Goal: Obtain resource: Download file/media

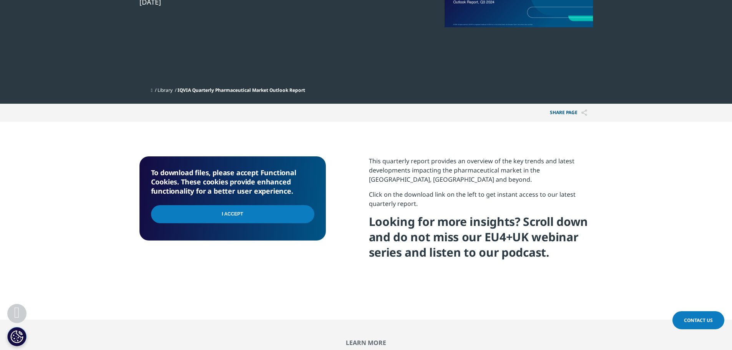
scroll to position [192, 0]
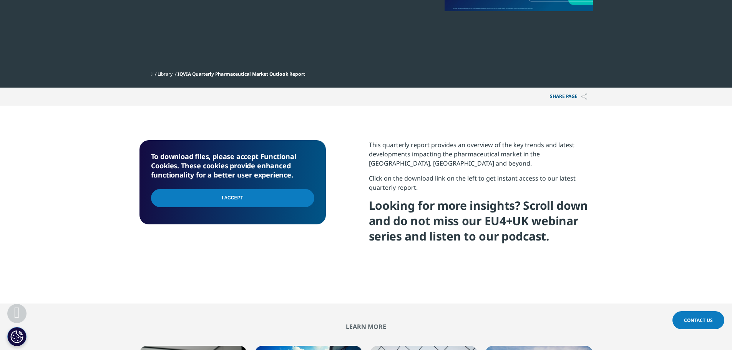
click at [235, 197] on input "I Accept" at bounding box center [232, 198] width 163 height 18
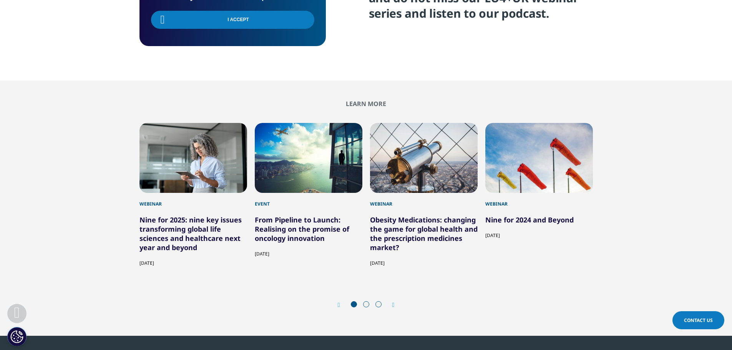
scroll to position [423, 0]
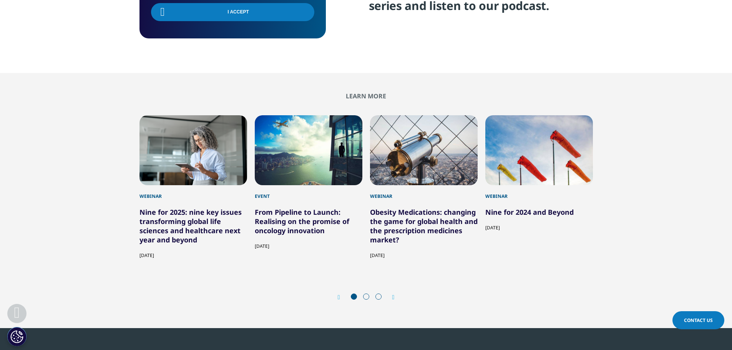
click at [365, 298] on span at bounding box center [366, 297] width 6 height 6
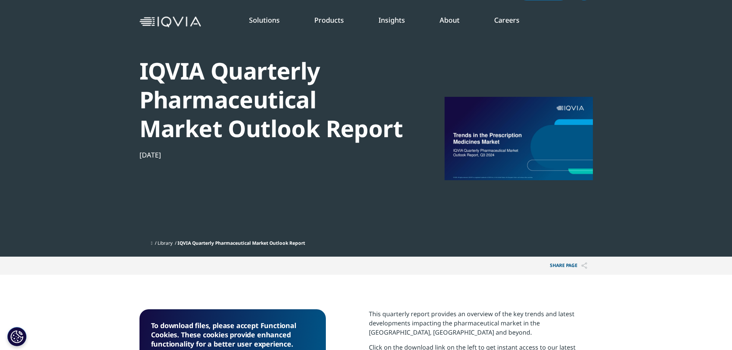
scroll to position [0, 0]
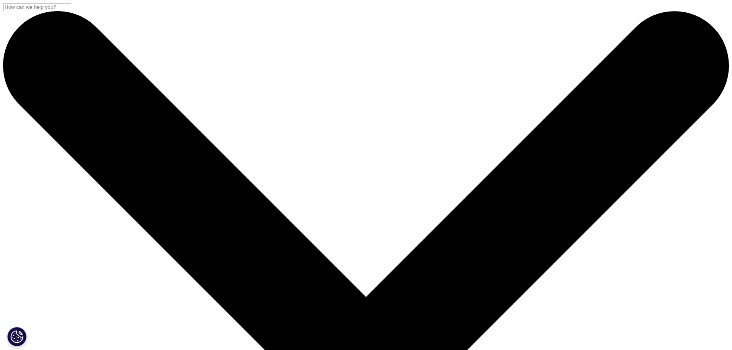
scroll to position [297, 453]
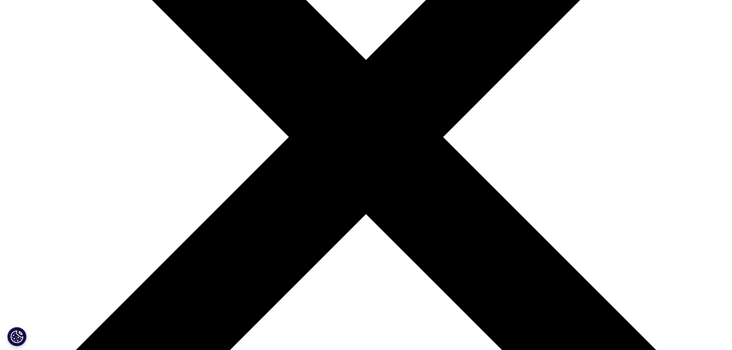
scroll to position [269, 0]
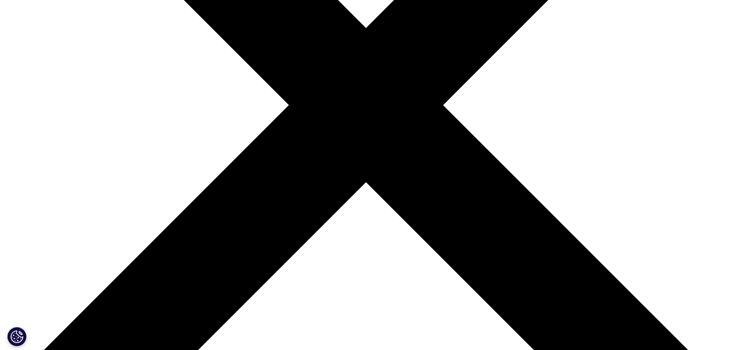
type input "[PERSON_NAME]"
select select "[GEOGRAPHIC_DATA]"
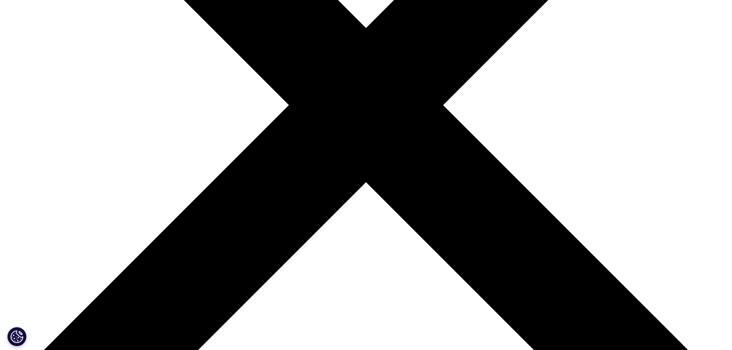
scroll to position [0, 47]
type input "joyce.chong@rothschildandco.com"
type input "Analyst"
type input "Rothschild & Co"
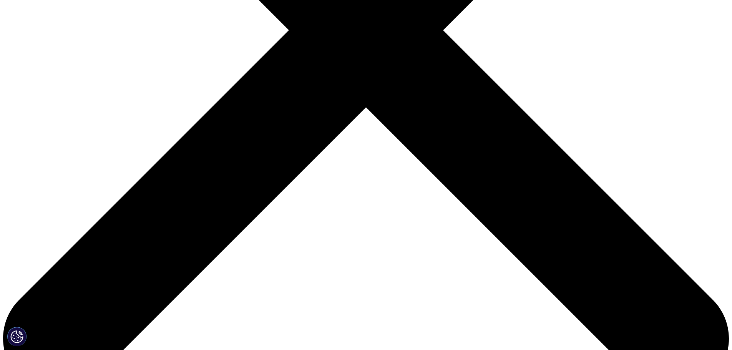
scroll to position [129, 453]
drag, startPoint x: 254, startPoint y: 31, endPoint x: 551, endPoint y: 62, distance: 299.4
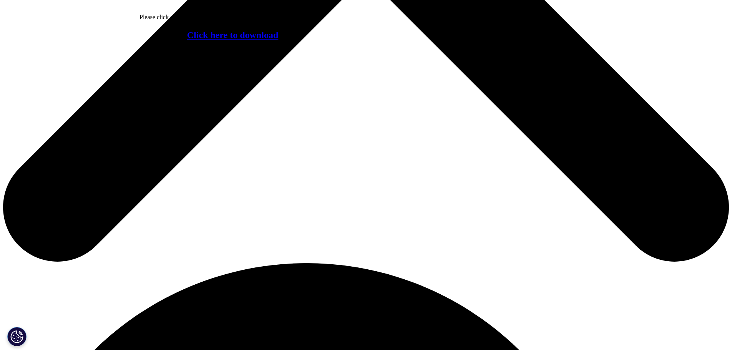
scroll to position [536, 0]
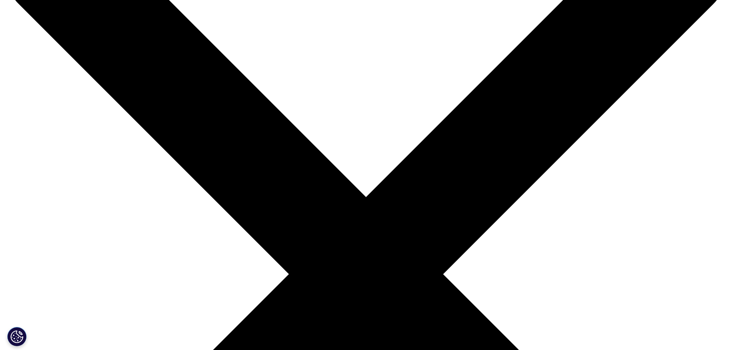
scroll to position [0, 0]
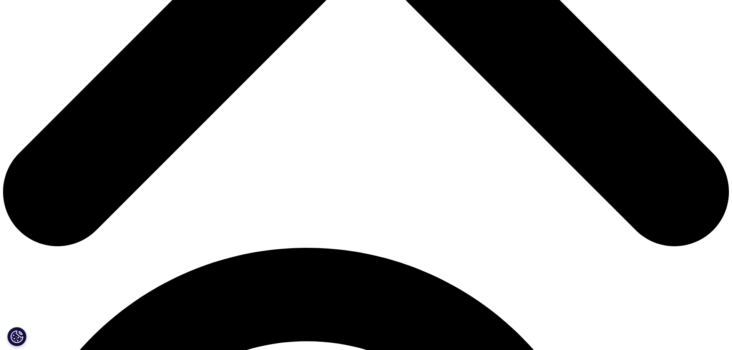
scroll to position [576, 0]
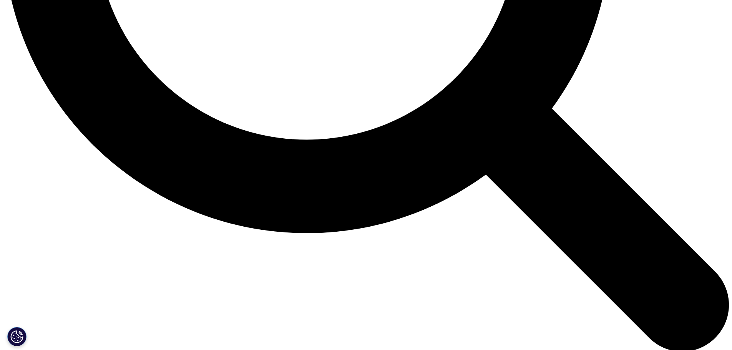
scroll to position [1191, 0]
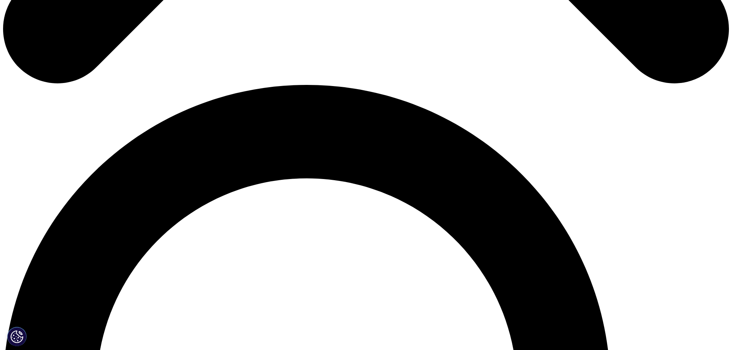
scroll to position [653, 0]
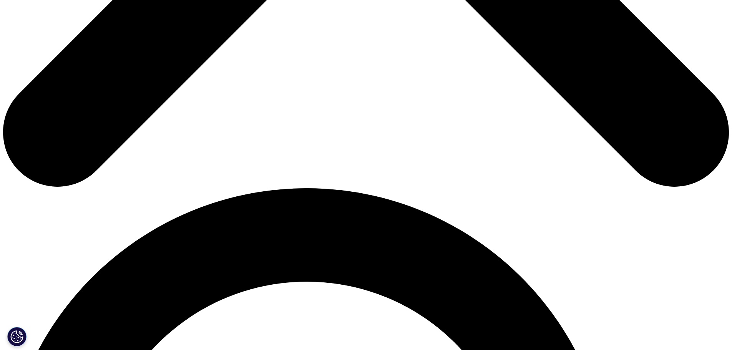
scroll to position [653, 0]
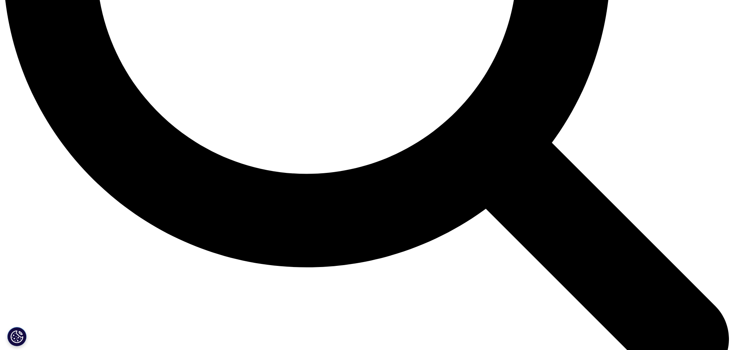
scroll to position [1114, 0]
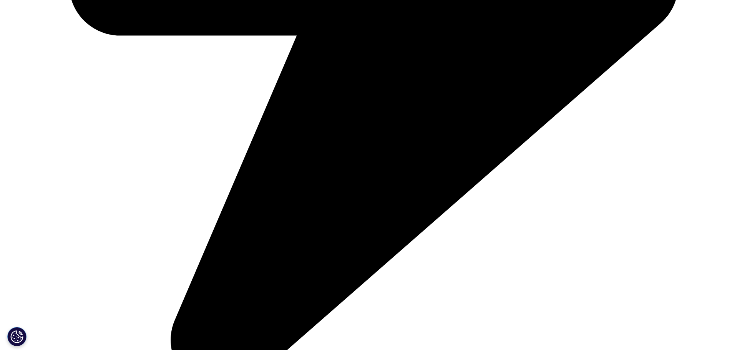
scroll to position [1537, 0]
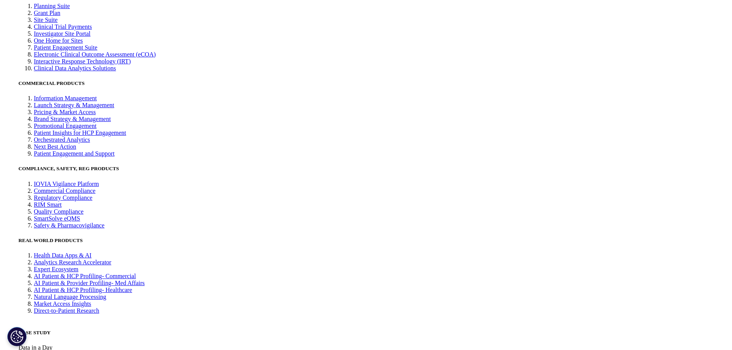
scroll to position [2037, 0]
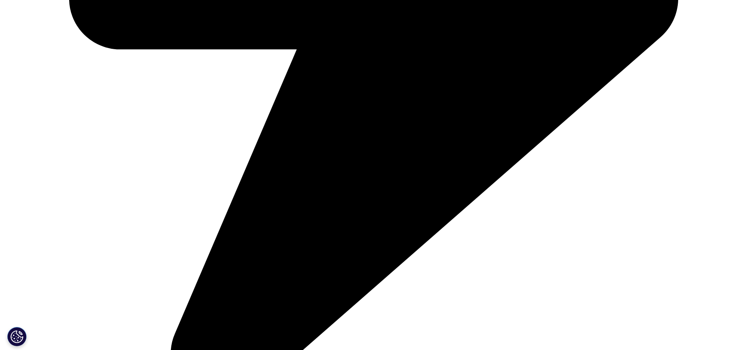
scroll to position [461, 0]
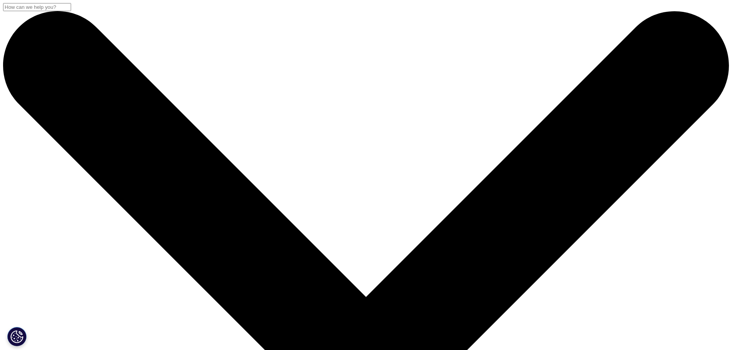
scroll to position [192, 0]
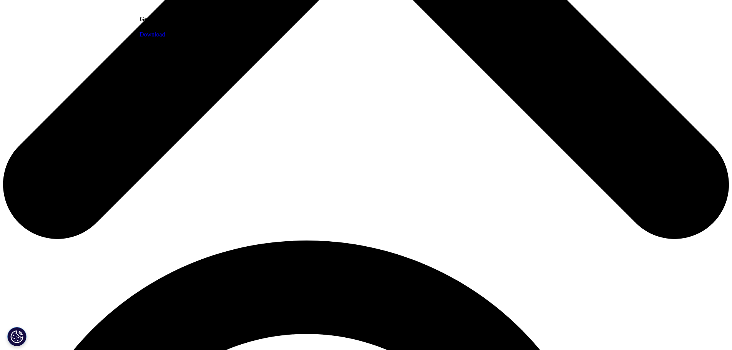
scroll to position [576, 0]
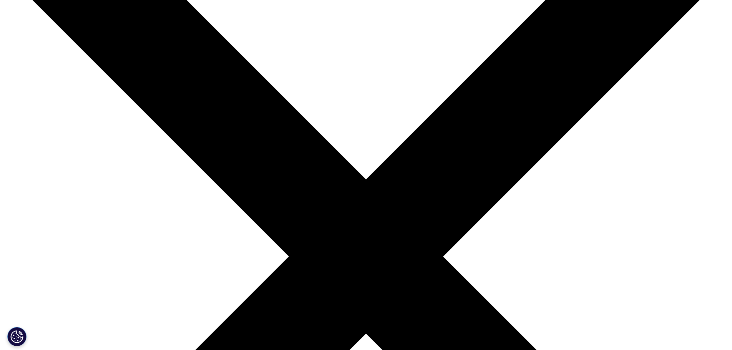
scroll to position [154, 0]
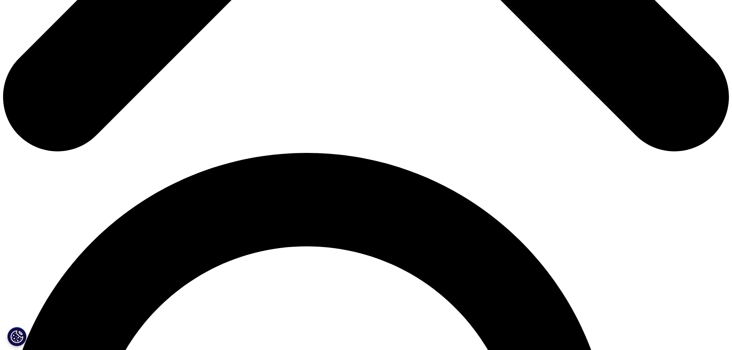
scroll to position [615, 0]
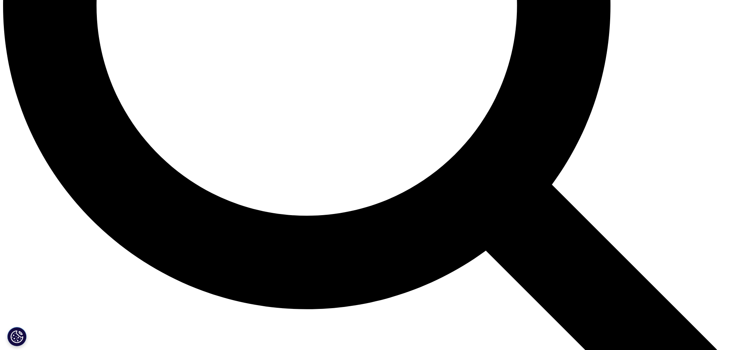
scroll to position [1038, 0]
